Goal: Task Accomplishment & Management: Manage account settings

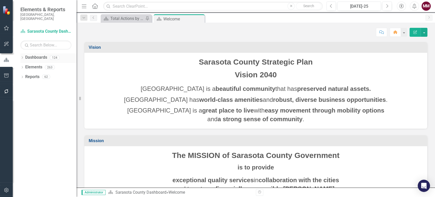
click at [22, 57] on icon "Dropdown" at bounding box center [22, 58] width 4 height 3
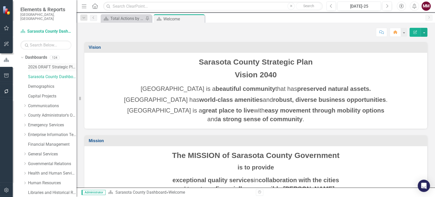
click at [44, 64] on link "2026 DRAFT Strategic Plan" at bounding box center [52, 67] width 48 height 6
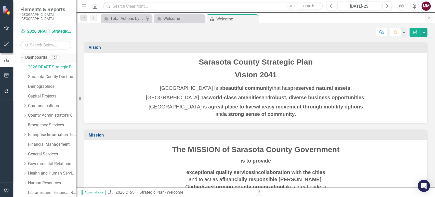
click at [22, 57] on icon at bounding box center [22, 57] width 2 height 1
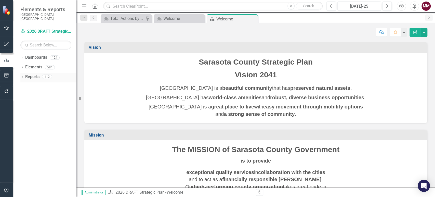
click at [22, 75] on div "Dropdown" at bounding box center [22, 77] width 4 height 4
click at [26, 113] on icon "Dropdown" at bounding box center [25, 114] width 4 height 3
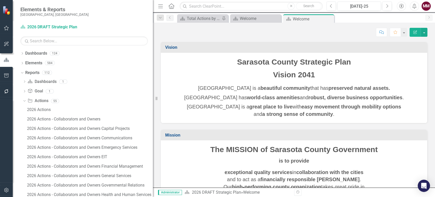
drag, startPoint x: 77, startPoint y: 108, endPoint x: 168, endPoint y: 117, distance: 91.9
click at [168, 117] on div "Elements & Reports [GEOGRAPHIC_DATA], [GEOGRAPHIC_DATA] Dashboard 2026 DRAFT St…" at bounding box center [217, 98] width 435 height 197
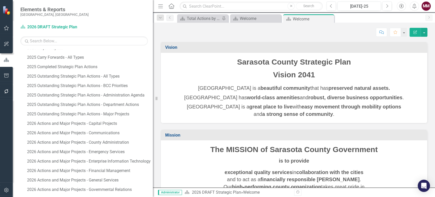
scroll to position [311, 0]
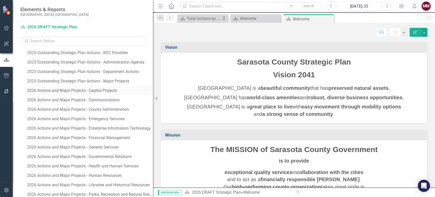
click at [105, 90] on div "2026 Actions and Major Projects - Capital Projects" at bounding box center [90, 90] width 126 height 5
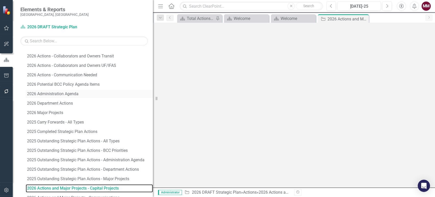
scroll to position [209, 0]
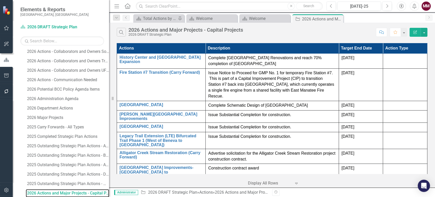
drag, startPoint x: 157, startPoint y: 99, endPoint x: 109, endPoint y: 97, distance: 48.2
click at [109, 97] on div "Resize" at bounding box center [111, 98] width 4 height 197
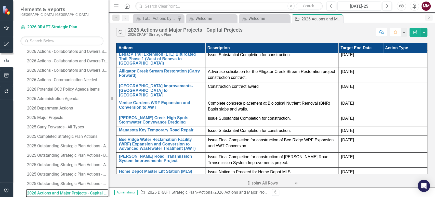
scroll to position [0, 0]
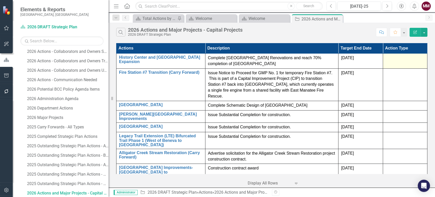
click at [393, 59] on div at bounding box center [404, 58] width 39 height 6
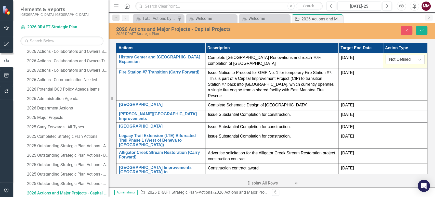
click at [393, 59] on div "Not Defined" at bounding box center [402, 60] width 26 height 6
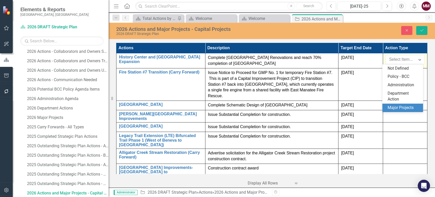
click at [397, 104] on div "Major Projects" at bounding box center [402, 107] width 41 height 8
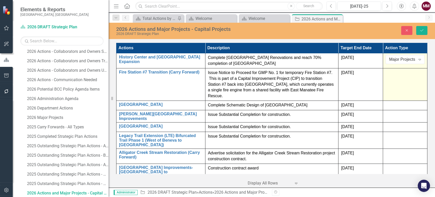
click at [395, 80] on td at bounding box center [405, 84] width 44 height 32
click at [397, 73] on div "Not Defined" at bounding box center [402, 75] width 26 height 6
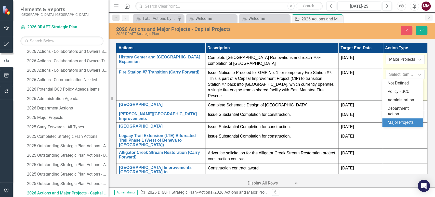
click at [400, 119] on div "Major Projects" at bounding box center [403, 122] width 33 height 6
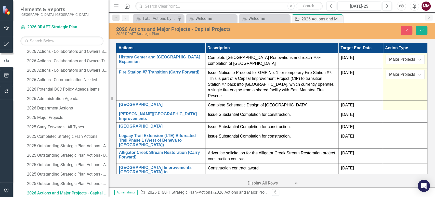
click at [396, 104] on div at bounding box center [404, 105] width 39 height 6
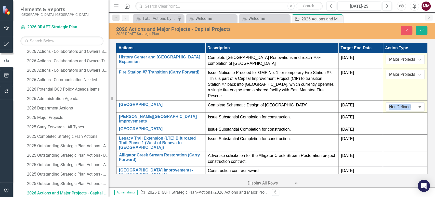
click at [396, 104] on div "Not Defined" at bounding box center [402, 107] width 26 height 6
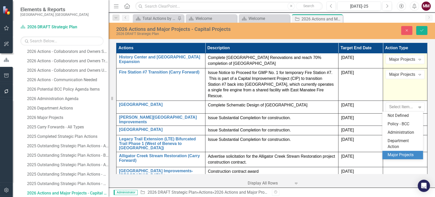
click at [395, 154] on div "Major Projects" at bounding box center [403, 155] width 33 height 6
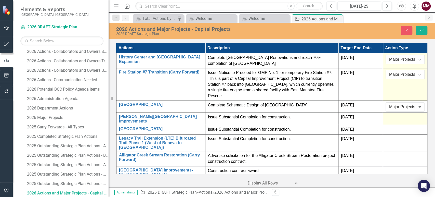
click at [389, 118] on div at bounding box center [404, 117] width 39 height 6
click at [389, 118] on div "Not Defined" at bounding box center [402, 119] width 26 height 6
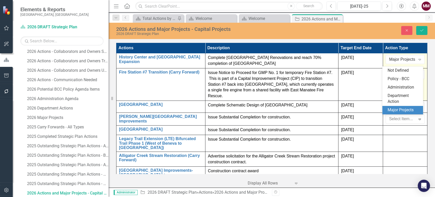
click at [389, 110] on div "Major Projects" at bounding box center [403, 110] width 33 height 6
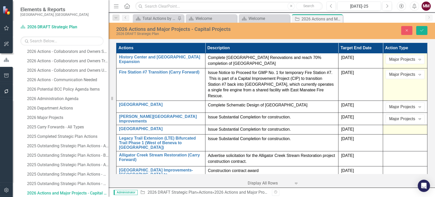
click at [389, 127] on div at bounding box center [404, 129] width 39 height 6
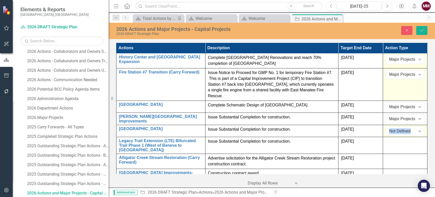
click at [389, 128] on div "Not Defined" at bounding box center [402, 131] width 26 height 6
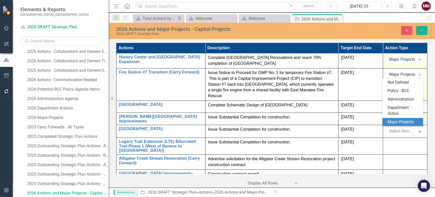
click at [391, 124] on div "Major Projects" at bounding box center [403, 122] width 33 height 6
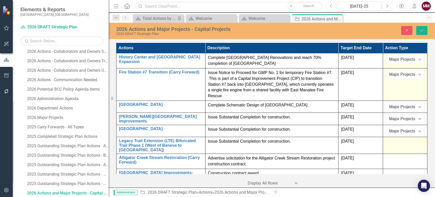
click at [391, 144] on td at bounding box center [405, 145] width 44 height 17
click at [391, 144] on div "Not Defined" at bounding box center [402, 143] width 26 height 6
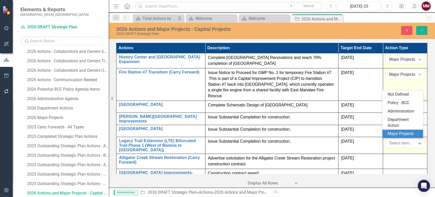
click at [392, 136] on div "Major Projects" at bounding box center [403, 134] width 33 height 6
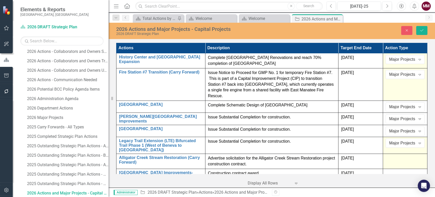
click at [394, 155] on div at bounding box center [404, 158] width 39 height 6
click at [394, 157] on div "Not Defined" at bounding box center [402, 160] width 26 height 6
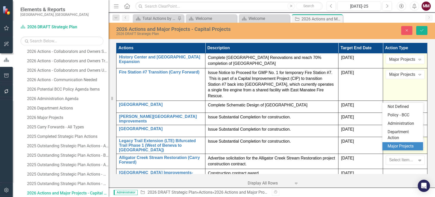
click at [394, 144] on div "Major Projects" at bounding box center [403, 146] width 33 height 6
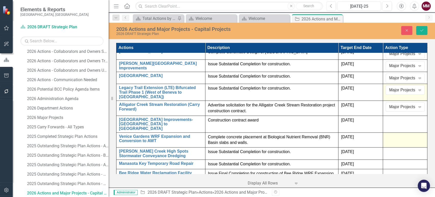
scroll to position [57, 0]
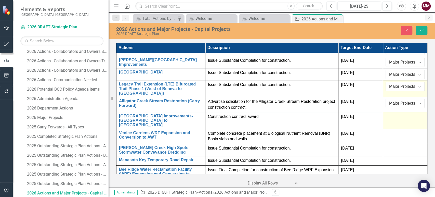
click at [395, 114] on div at bounding box center [404, 117] width 39 height 6
click at [395, 115] on div "Not Defined" at bounding box center [402, 118] width 26 height 6
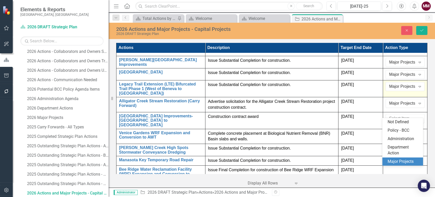
click at [398, 162] on div "Major Projects" at bounding box center [403, 161] width 33 height 6
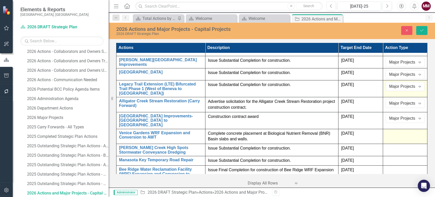
click at [399, 130] on div at bounding box center [404, 133] width 39 height 6
click at [399, 132] on div "Not Defined" at bounding box center [402, 135] width 26 height 6
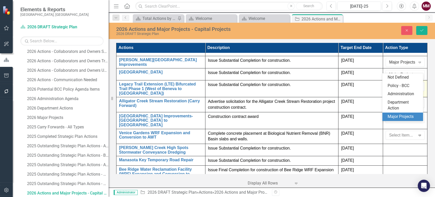
click at [398, 118] on div "Major Projects" at bounding box center [403, 117] width 33 height 6
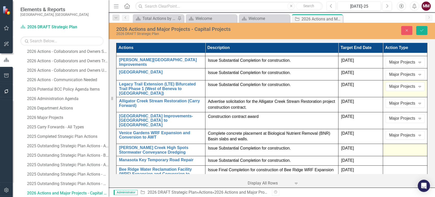
click at [398, 144] on td at bounding box center [405, 150] width 44 height 12
click at [398, 147] on div "Not Defined" at bounding box center [402, 150] width 26 height 6
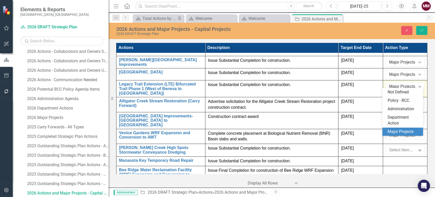
click at [395, 128] on div "Major Projects" at bounding box center [402, 131] width 41 height 8
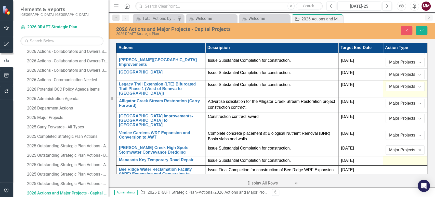
click at [395, 157] on div at bounding box center [404, 160] width 39 height 6
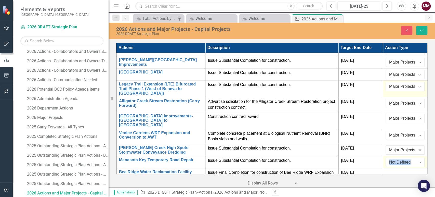
click at [395, 159] on div "Not Defined" at bounding box center [402, 162] width 26 height 6
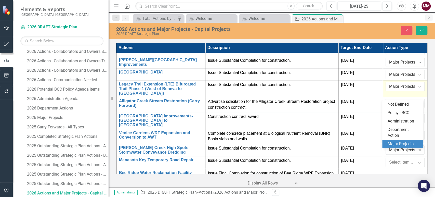
click at [394, 143] on div "Major Projects" at bounding box center [403, 144] width 33 height 6
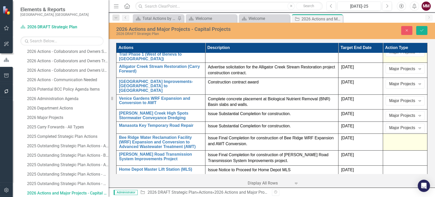
scroll to position [92, 0]
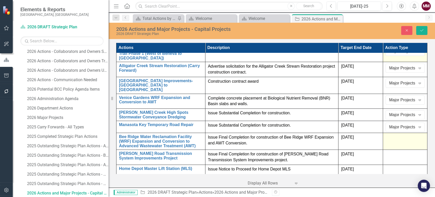
click at [396, 133] on td at bounding box center [405, 141] width 44 height 17
click at [396, 136] on div "Not Defined" at bounding box center [402, 139] width 26 height 6
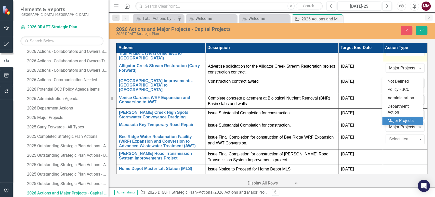
click at [395, 123] on div "Major Projects" at bounding box center [403, 121] width 33 height 6
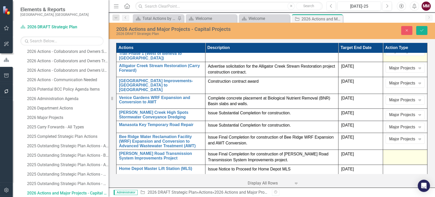
click at [393, 150] on td at bounding box center [405, 157] width 44 height 15
click at [393, 153] on div "Not Defined" at bounding box center [402, 156] width 26 height 6
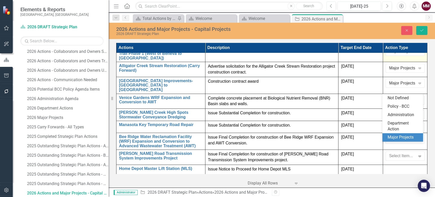
click at [392, 138] on div "Major Projects" at bounding box center [403, 137] width 33 height 6
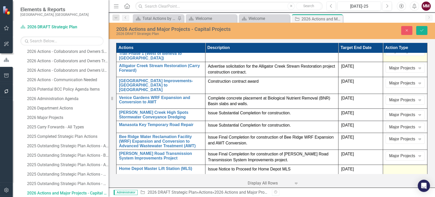
click at [391, 166] on div at bounding box center [404, 169] width 39 height 6
click at [391, 168] on div "Not Defined" at bounding box center [402, 171] width 26 height 6
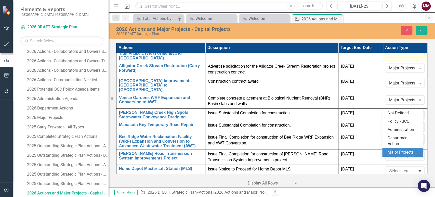
click at [390, 151] on div "Major Projects" at bounding box center [403, 152] width 33 height 6
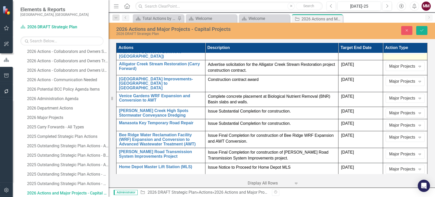
scroll to position [94, 0]
click at [399, 176] on div at bounding box center [404, 179] width 39 height 6
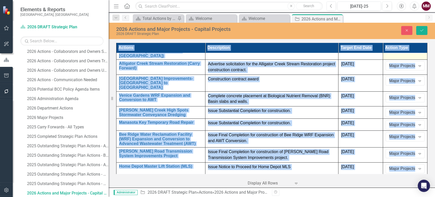
click at [399, 176] on div at bounding box center [404, 179] width 39 height 6
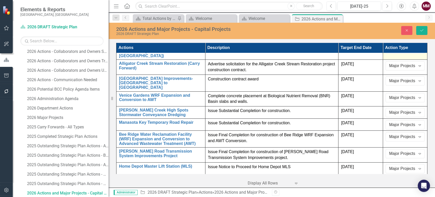
click at [399, 178] on div "Not Defined" at bounding box center [402, 181] width 26 height 6
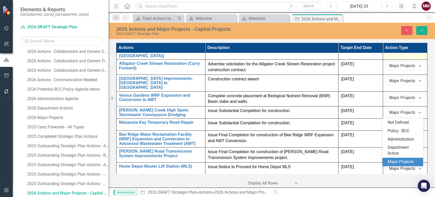
click at [398, 161] on div "Major Projects" at bounding box center [403, 162] width 33 height 6
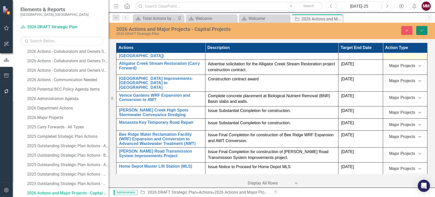
click at [424, 28] on button "Save" at bounding box center [421, 30] width 11 height 9
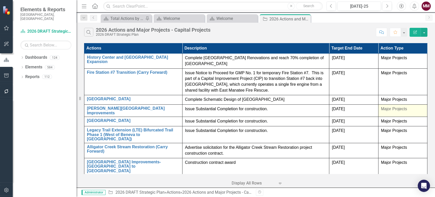
scroll to position [76, 0]
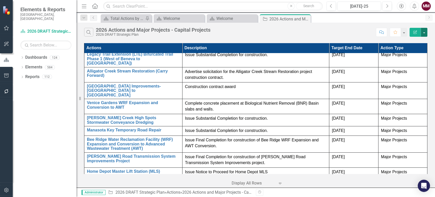
click at [423, 32] on button "button" at bounding box center [424, 32] width 7 height 9
click at [409, 54] on link "PDF Export to PDF" at bounding box center [407, 51] width 40 height 9
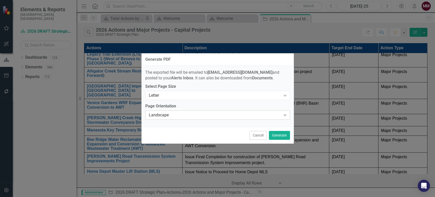
click at [235, 116] on div "Landscape" at bounding box center [215, 115] width 132 height 6
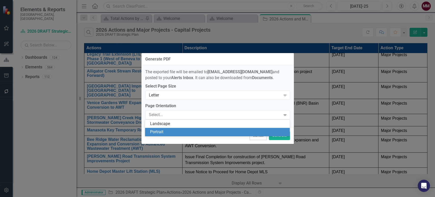
click at [225, 129] on div "Portrait" at bounding box center [217, 132] width 145 height 8
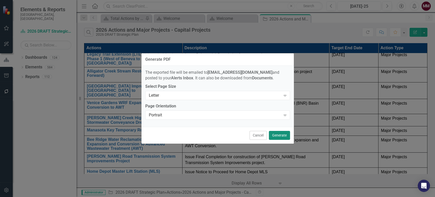
click at [275, 134] on button "Generate" at bounding box center [279, 135] width 21 height 9
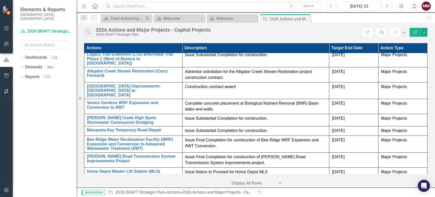
click at [277, 178] on p "Reach 50% completion of construction" at bounding box center [256, 181] width 142 height 6
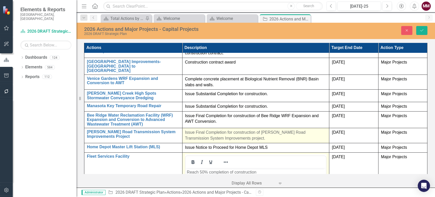
scroll to position [0, 0]
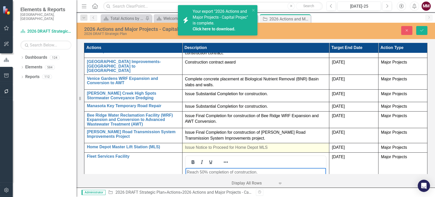
click at [274, 144] on p "Issue Notice to Proceed for Home Depot MLS" at bounding box center [256, 147] width 142 height 6
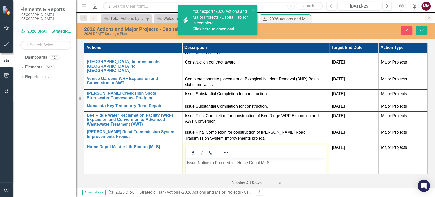
click at [276, 165] on p "Issue Notice to Proceed for Home Depot MLS" at bounding box center [255, 162] width 138 height 6
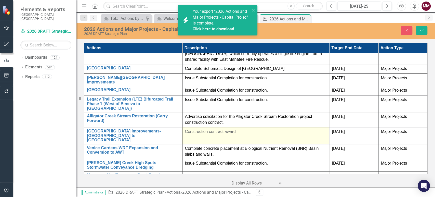
scroll to position [15, 0]
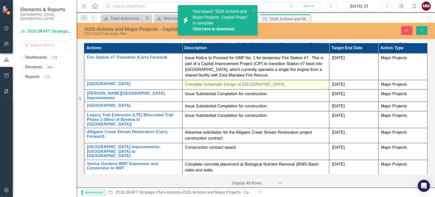
click at [298, 84] on p "Complete Schematic Design of [GEOGRAPHIC_DATA]" at bounding box center [256, 85] width 142 height 6
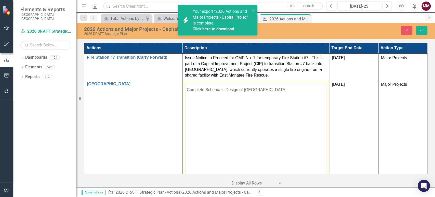
scroll to position [0, 0]
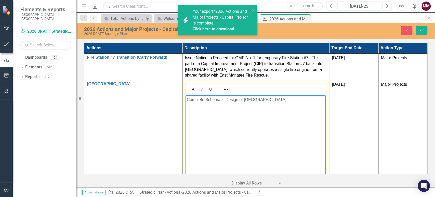
click at [290, 102] on p "Complete Schematic Design of [GEOGRAPHIC_DATA]" at bounding box center [255, 100] width 138 height 6
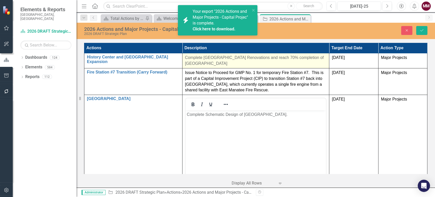
click at [305, 64] on p "Complete [GEOGRAPHIC_DATA] Renovations and reach 70% completion of [GEOGRAPHIC_…" at bounding box center [256, 61] width 142 height 12
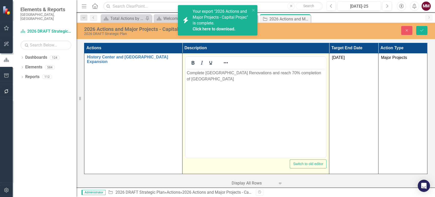
click at [230, 80] on p "Complete [GEOGRAPHIC_DATA] Renovations and reach 70% completion of [GEOGRAPHIC_…" at bounding box center [255, 76] width 138 height 12
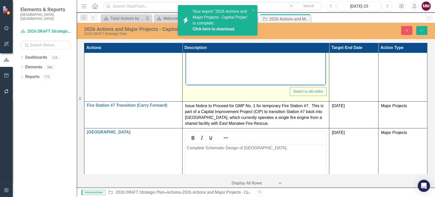
scroll to position [113, 0]
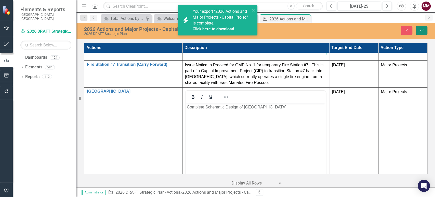
click at [421, 31] on icon "submit" at bounding box center [421, 30] width 3 height 2
